Goal: Information Seeking & Learning: Learn about a topic

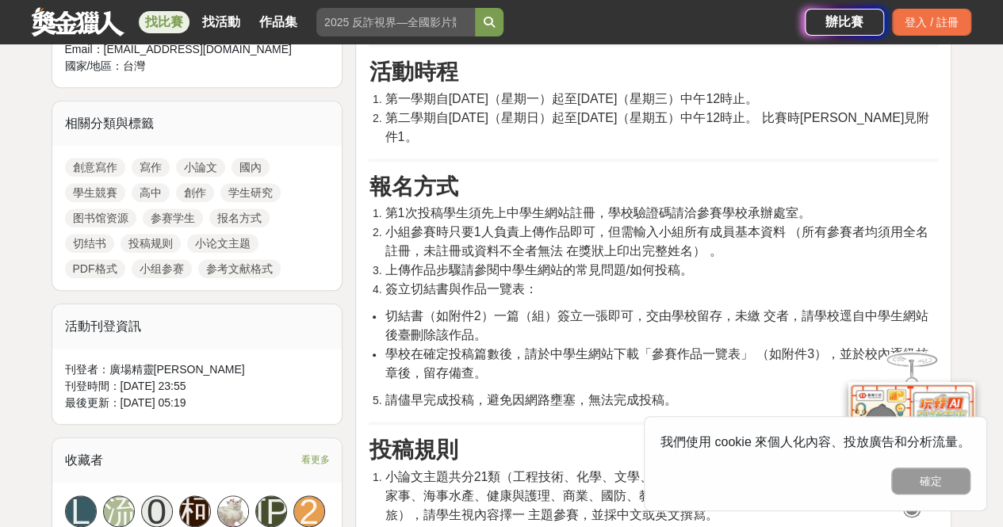
scroll to position [695, 0]
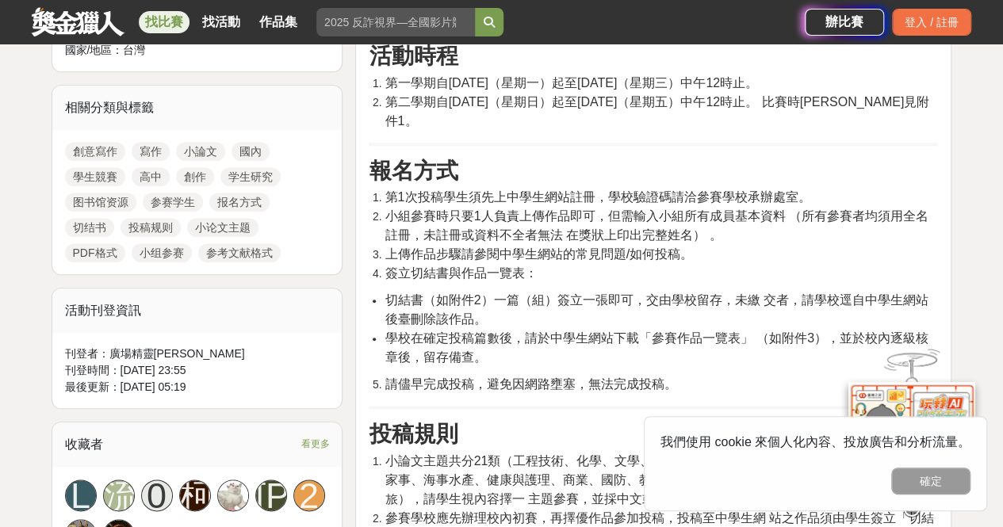
drag, startPoint x: 447, startPoint y: 95, endPoint x: 706, endPoint y: 102, distance: 259.3
drag, startPoint x: 706, startPoint y: 102, endPoint x: 628, endPoint y: 91, distance: 79.3
click at [628, 95] on span "第二學期自[DATE]（星期日）起至[DATE]（星期五）中午12時止。 比賽時[PERSON_NAME]見附件1。" at bounding box center [657, 111] width 545 height 33
drag, startPoint x: 446, startPoint y: 98, endPoint x: 635, endPoint y: 96, distance: 188.7
click at [635, 96] on span "第二學期自115年2月1日（星期日）起至3月13日（星期五）中午12時止。 比賽時程表詳見附件1。" at bounding box center [657, 111] width 545 height 33
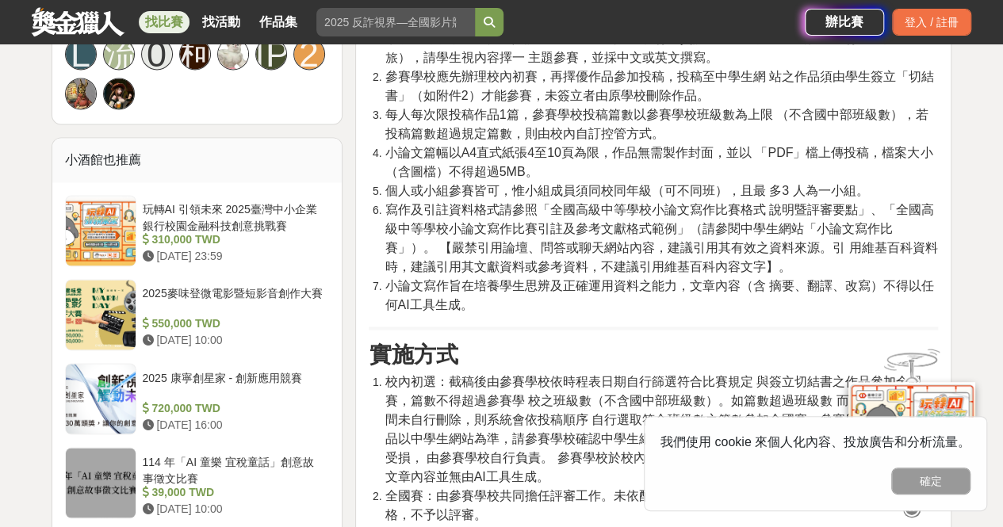
scroll to position [1133, 0]
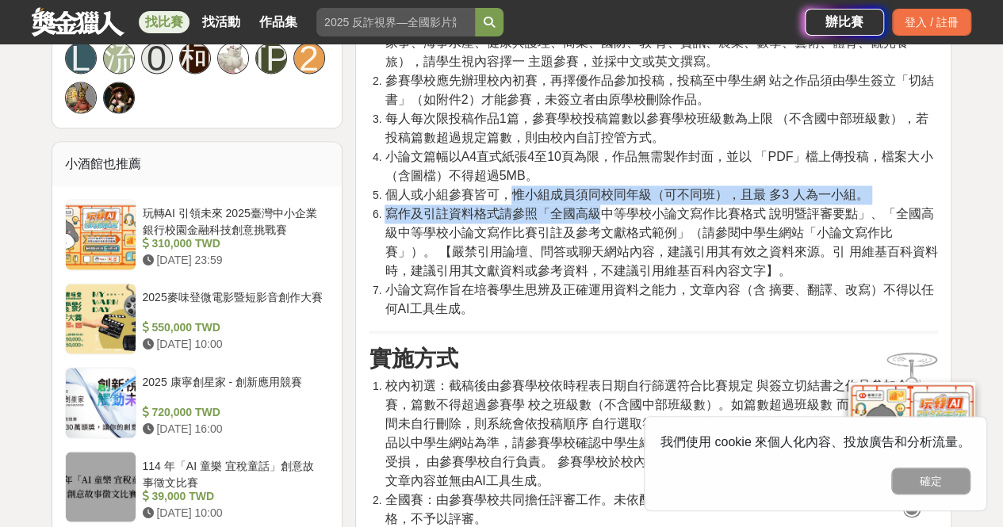
drag, startPoint x: 512, startPoint y: 170, endPoint x: 603, endPoint y: 196, distance: 94.9
click at [603, 196] on ol "小論文主題共分21類（工程技術、化學、文學、史地、生物、地球科學、 法政、物理、英文寫作、家事、海事水產、健康與護理、商業、國防、教 育、資訊、農業、數學、藝…" at bounding box center [653, 166] width 569 height 304
click at [603, 207] on span "寫作及引註資料格式請參照「全國高級中等學校小論文寫作比賽格式 說明暨評審要點」、「全國高級中等學校小論文寫作比賽引註及參考文獻格式範例」（請參閱中學生網站「小…" at bounding box center [661, 242] width 553 height 71
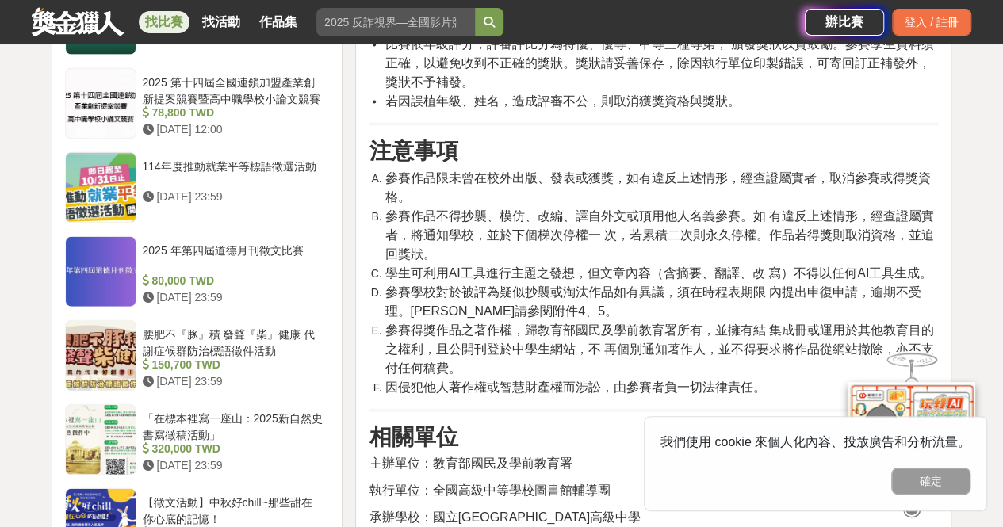
scroll to position [1685, 0]
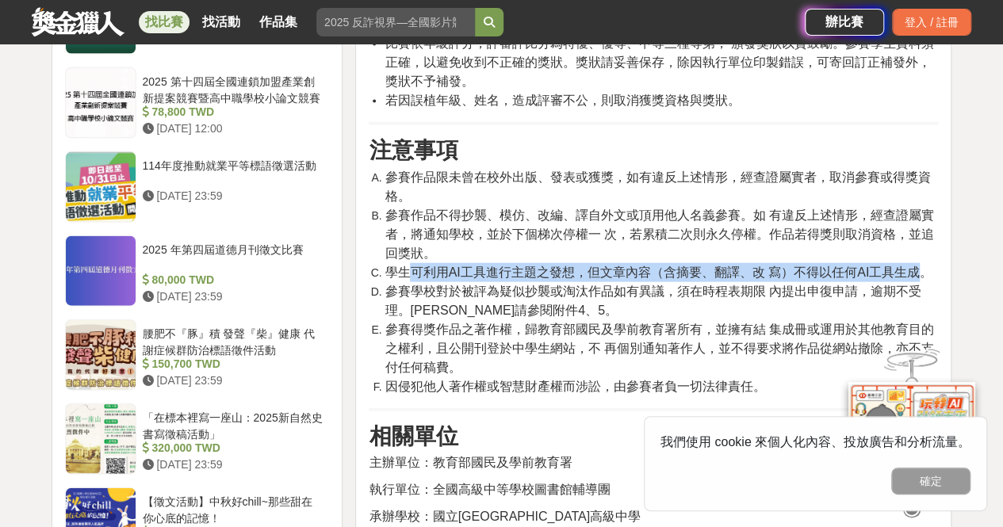
drag, startPoint x: 409, startPoint y: 249, endPoint x: 920, endPoint y: 247, distance: 510.6
click at [920, 266] on span "學生可利用AI工具進行主題之發想，但文章內容（含摘要、翻譯、改 寫）不得以任何AI工具生成。" at bounding box center [659, 272] width 548 height 13
copy span "可利用AI工具進行主題之發想，但文章內容（含摘要、翻譯、改 寫）不得以任何AI工具生成"
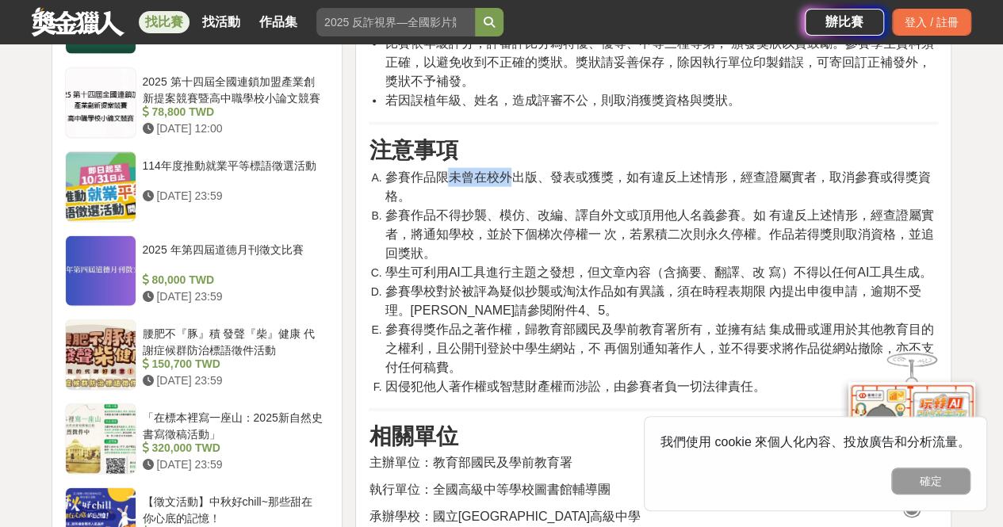
drag, startPoint x: 442, startPoint y: 161, endPoint x: 515, endPoint y: 153, distance: 74.2
click at [515, 170] on span "參賽作品限未曾在校外出版、發表或獲獎，如有違反上述情形，經查證屬實者，取消參賽或得獎資格。" at bounding box center [657, 186] width 545 height 33
click at [570, 170] on span "參賽作品限未曾在校外出版、發表或獲獎，如有違反上述情形，經查證屬實者，取消參賽或得獎資格。" at bounding box center [657, 186] width 545 height 33
drag, startPoint x: 384, startPoint y: 153, endPoint x: 613, endPoint y: 158, distance: 229.2
click at [613, 170] on span "參賽作品限未曾在校外出版、發表或獲獎，如有違反上述情形，經查證屬實者，取消參賽或得獎資格。" at bounding box center [657, 186] width 545 height 33
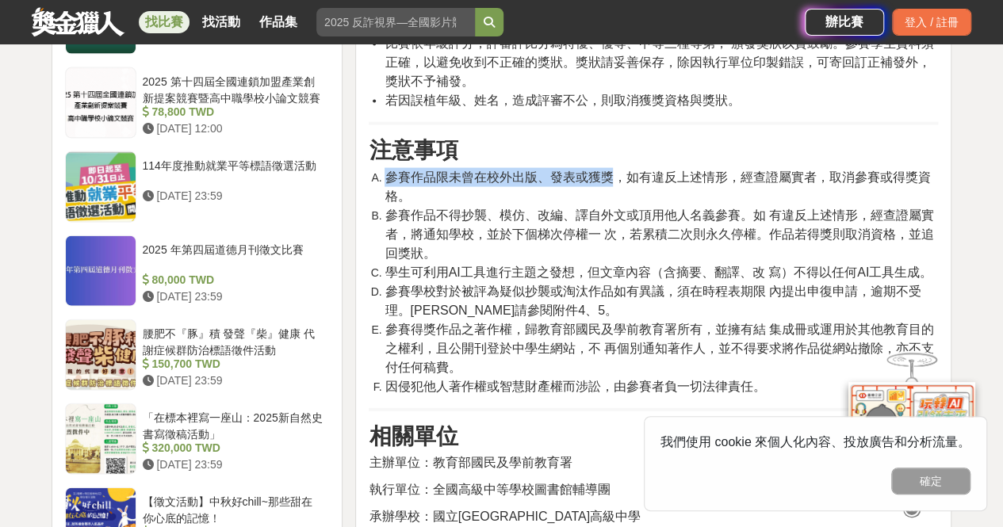
copy span "參賽作品限未曾在校外出版、發表或獲獎"
click at [633, 285] on span "參賽學校對於被評為疑似抄襲或淘汰作品如有異議，須在時程表期限 內提出申復申請，逾期不受理。申復書請參閱附件4、5。" at bounding box center [653, 301] width 536 height 33
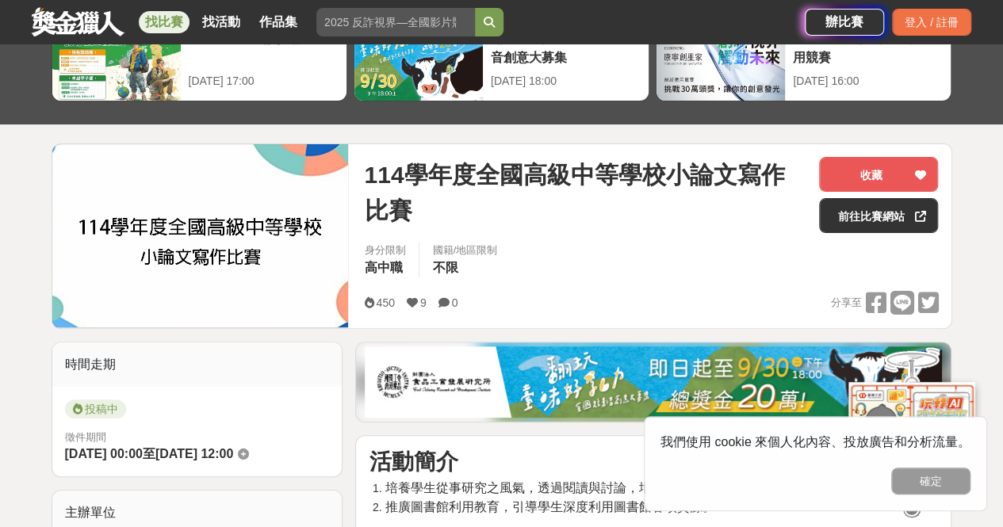
scroll to position [99, 0]
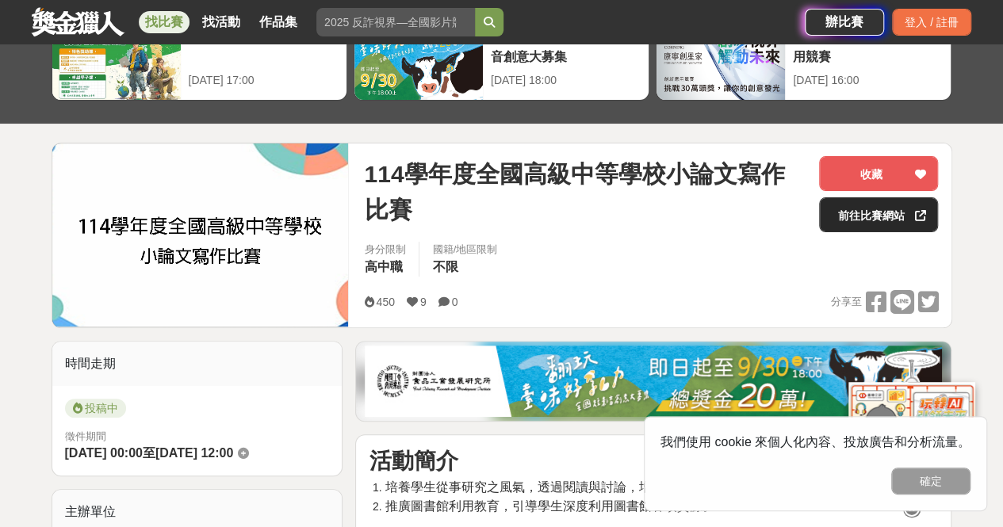
click at [901, 212] on link "前往比賽網站" at bounding box center [878, 214] width 119 height 35
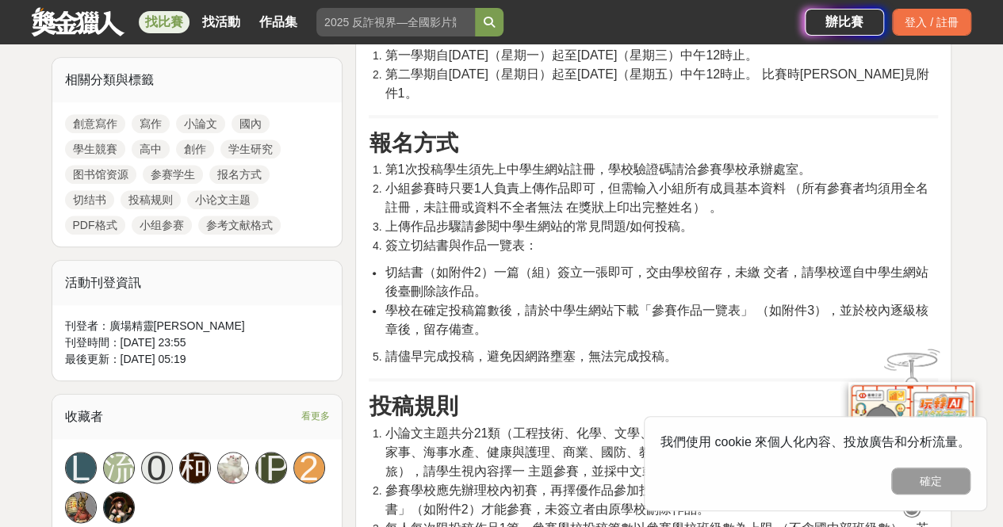
scroll to position [727, 0]
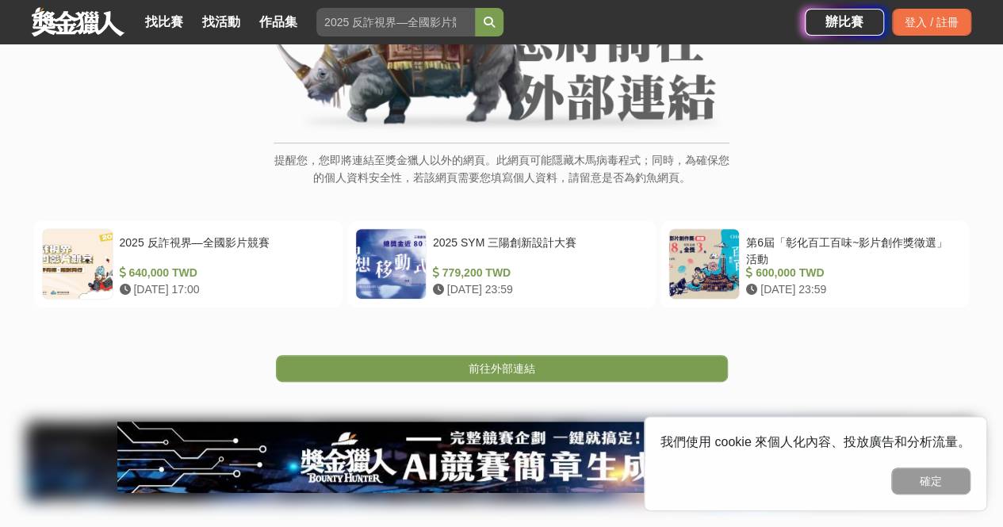
scroll to position [189, 0]
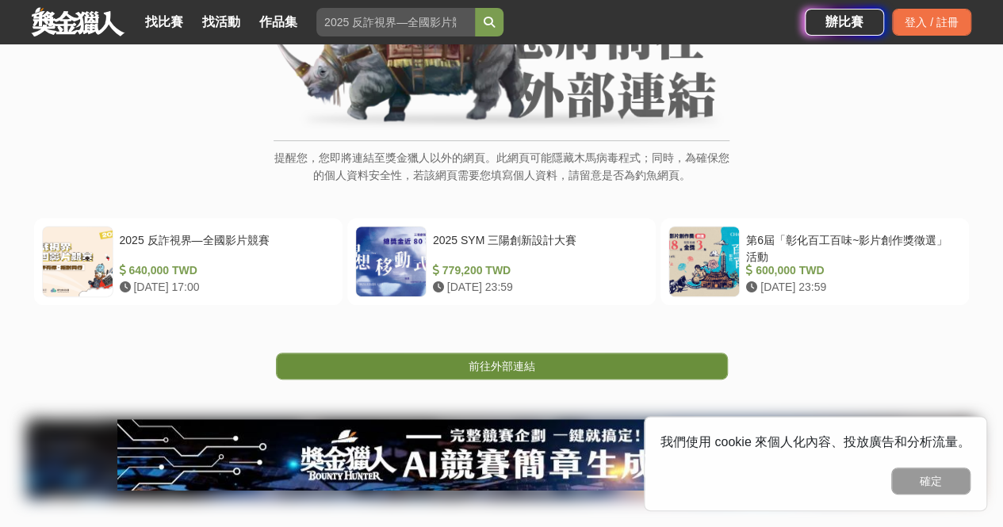
click at [539, 366] on link "前往外部連結" at bounding box center [502, 366] width 452 height 27
